Goal: Check status: Check status

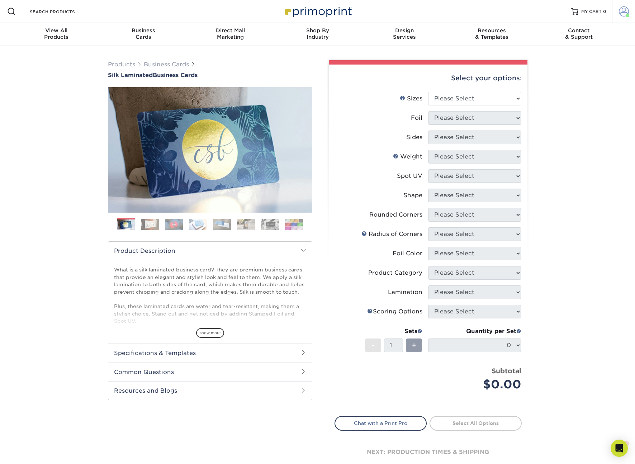
click at [619, 10] on span at bounding box center [624, 11] width 10 height 10
click at [562, 64] on link "Active Orders" at bounding box center [581, 69] width 90 height 10
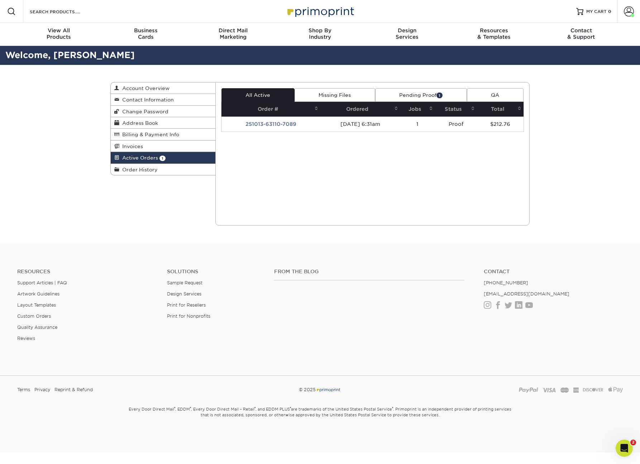
click at [409, 96] on link "Pending Proof 1" at bounding box center [421, 95] width 92 height 14
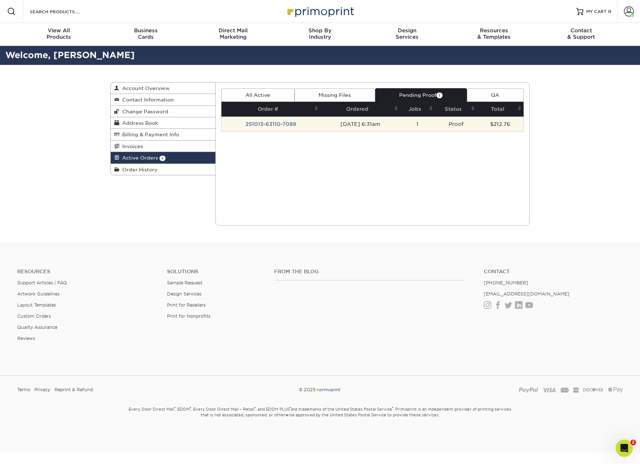
click at [442, 125] on td "Proof" at bounding box center [456, 124] width 42 height 15
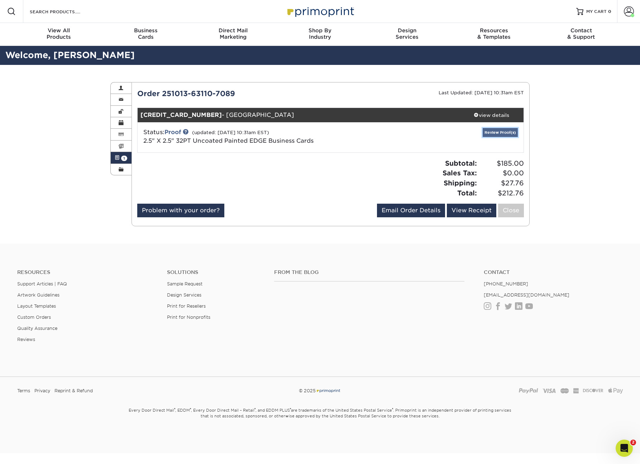
click at [505, 132] on link "Review Proof(s)" at bounding box center [500, 132] width 35 height 9
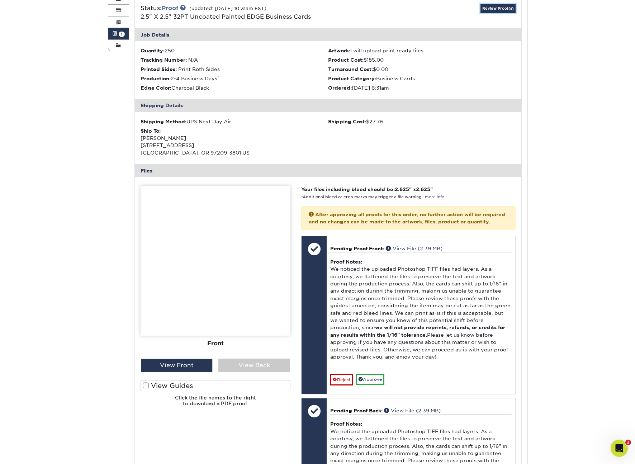
scroll to position [197, 0]
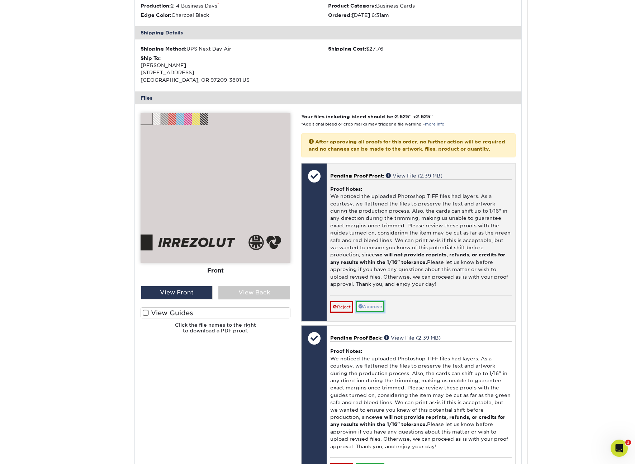
click at [375, 312] on link "Approve" at bounding box center [370, 306] width 28 height 11
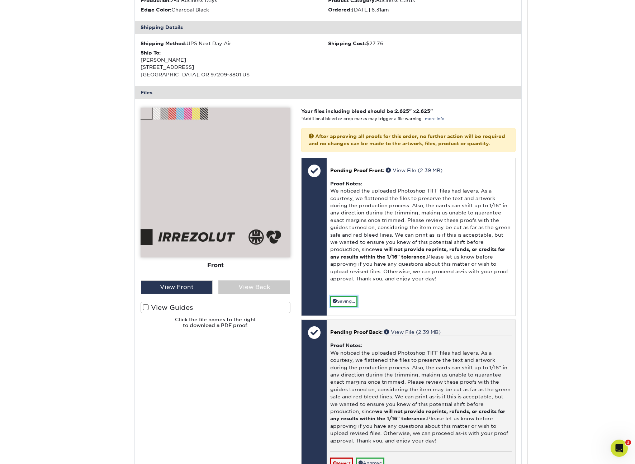
scroll to position [323, 0]
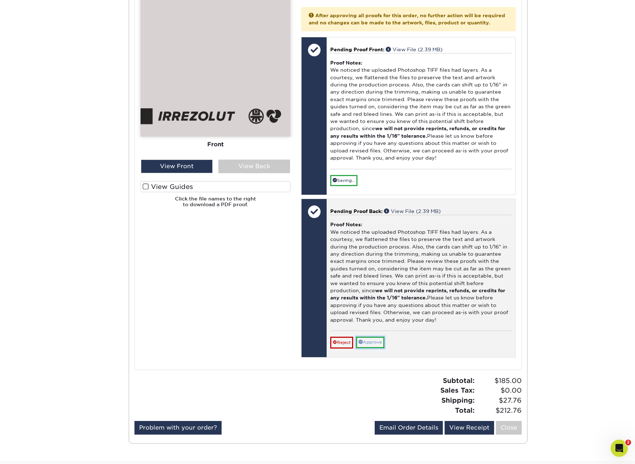
click at [383, 348] on link "Approve" at bounding box center [370, 342] width 28 height 11
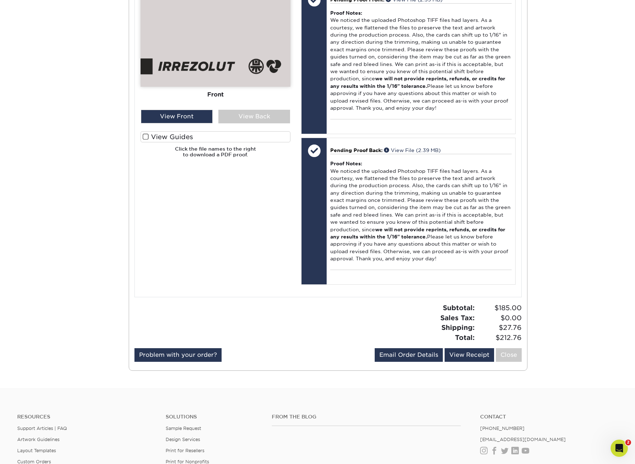
scroll to position [399, 0]
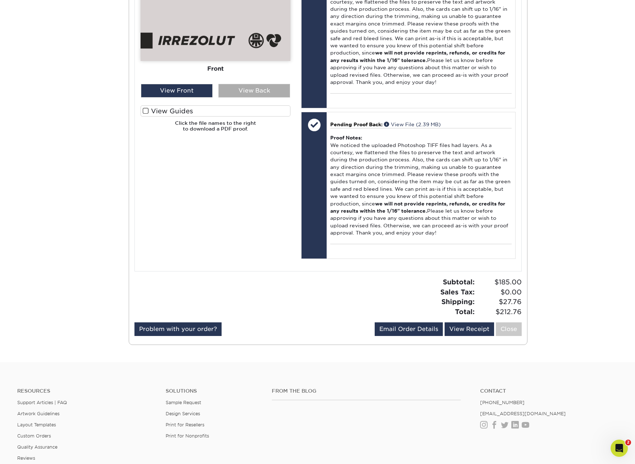
click at [250, 87] on div "View Back" at bounding box center [254, 91] width 72 height 14
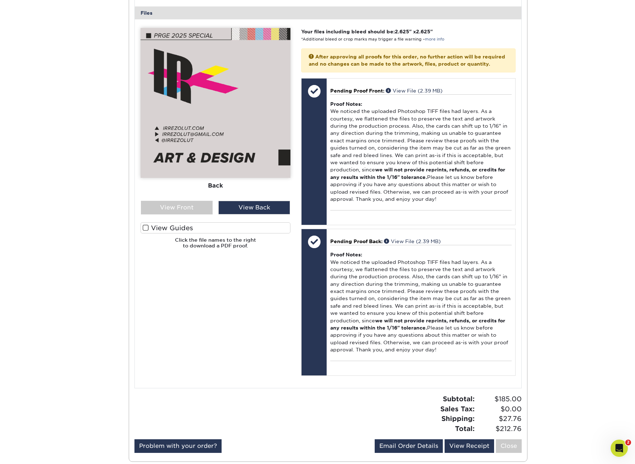
scroll to position [281, 0]
click at [193, 208] on div "View Front" at bounding box center [177, 208] width 72 height 14
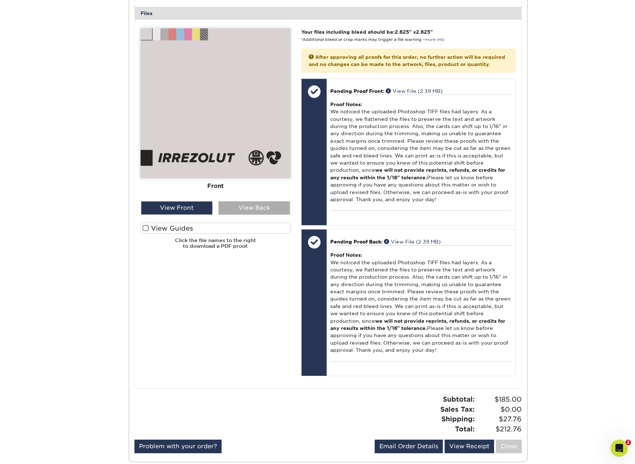
click at [256, 206] on div "View Back" at bounding box center [254, 208] width 72 height 14
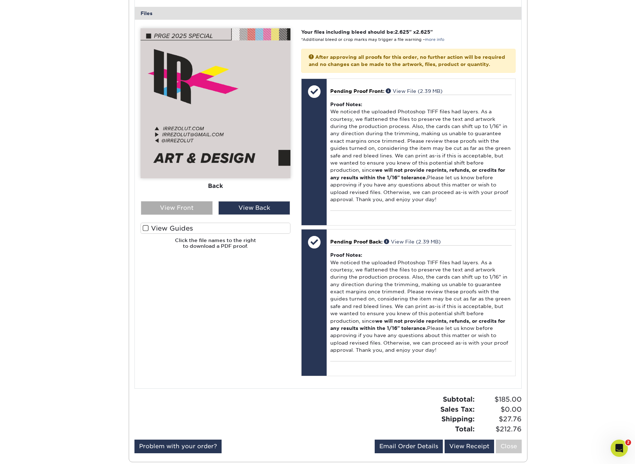
click at [186, 208] on div "View Front" at bounding box center [177, 208] width 72 height 14
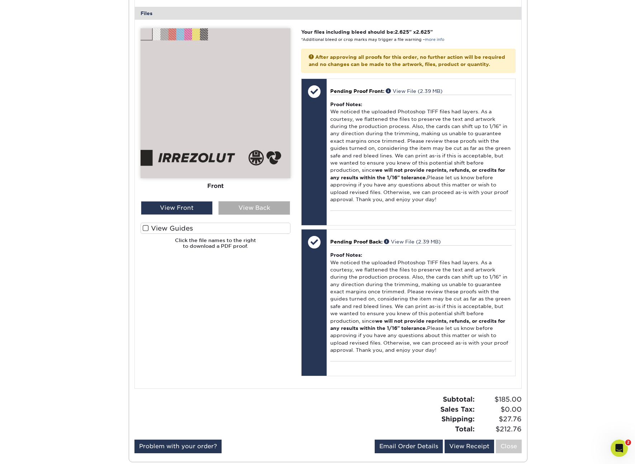
click at [251, 208] on div "View Back" at bounding box center [254, 208] width 72 height 14
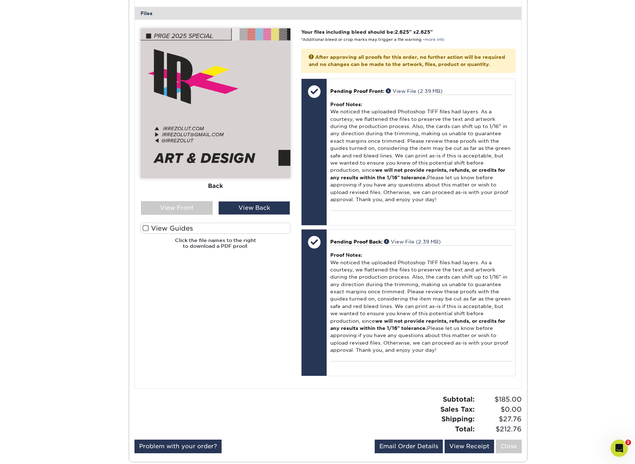
click at [45, 82] on div "Active Orders Account Overview Contact Information Change Password Address Book…" at bounding box center [317, 131] width 635 height 696
